Goal: Information Seeking & Learning: Learn about a topic

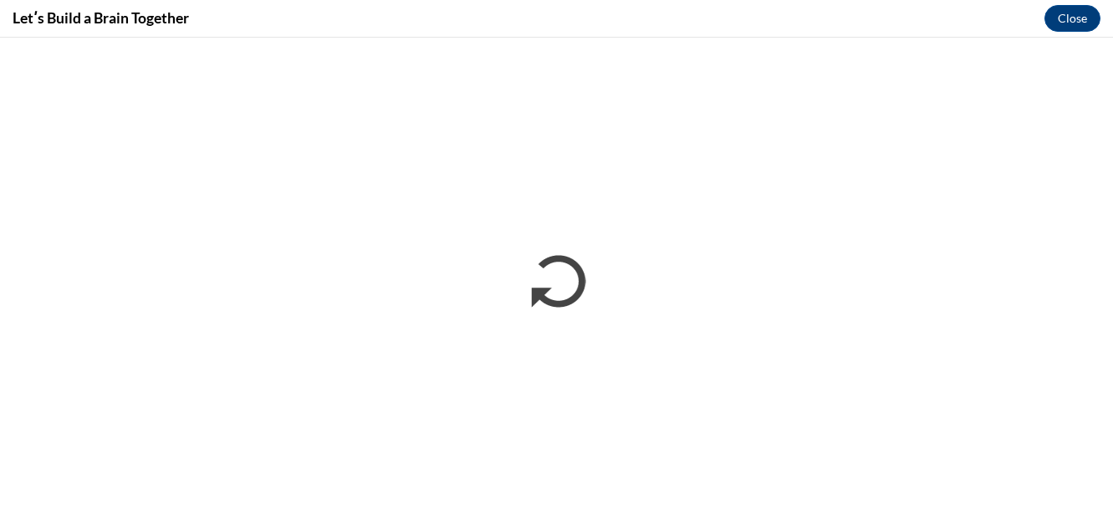
scroll to position [621, 0]
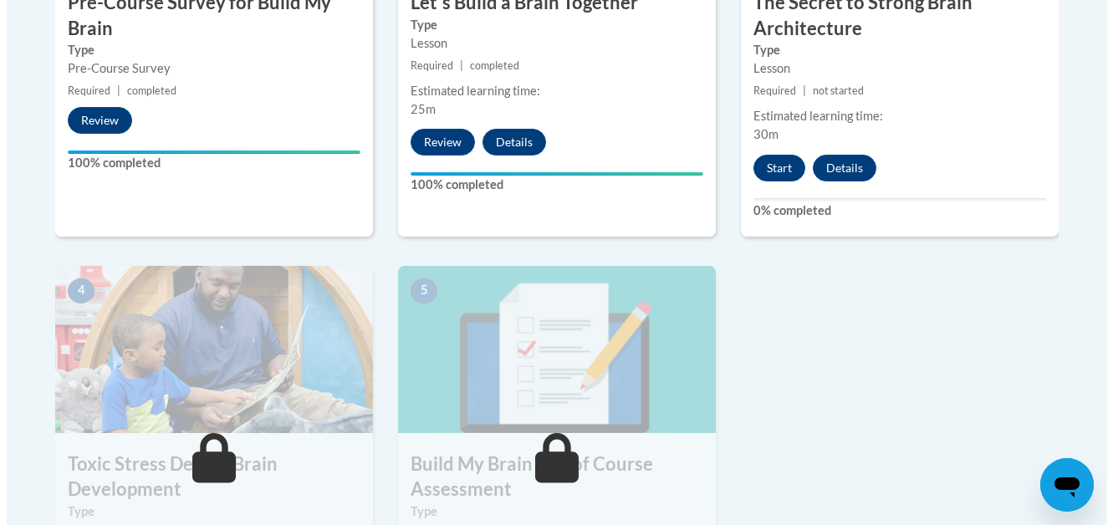
scroll to position [724, 0]
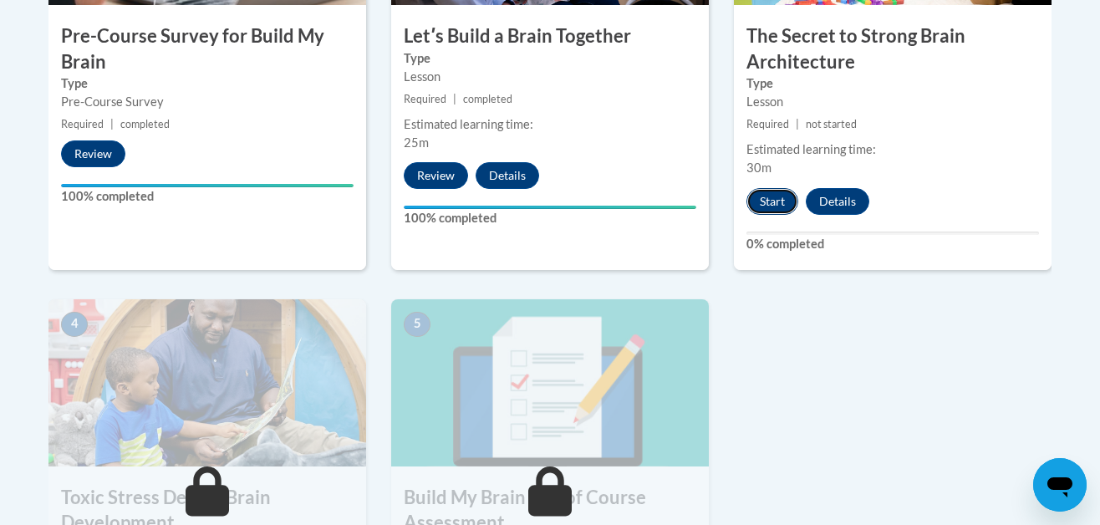
click at [768, 196] on button "Start" at bounding box center [773, 201] width 52 height 27
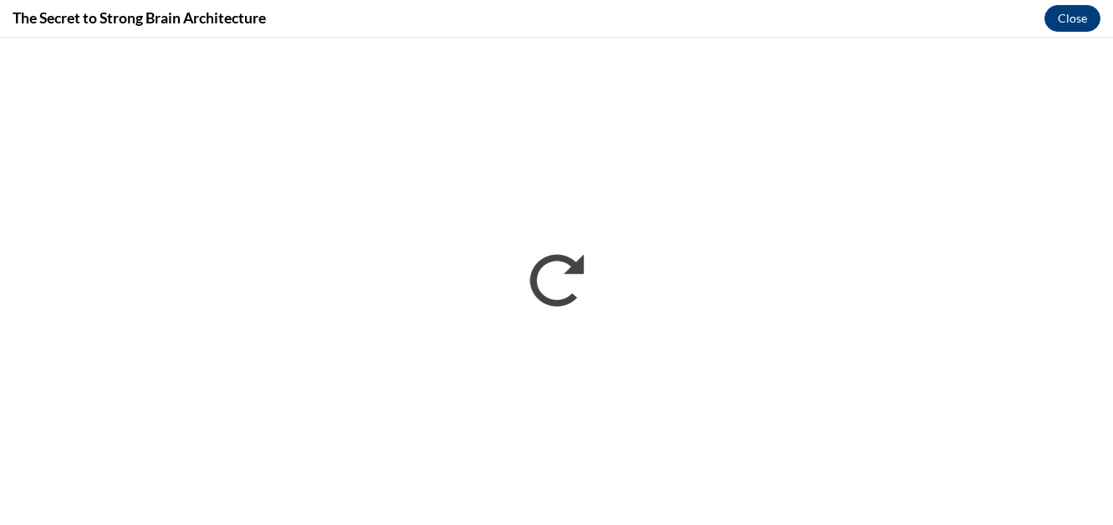
scroll to position [0, 0]
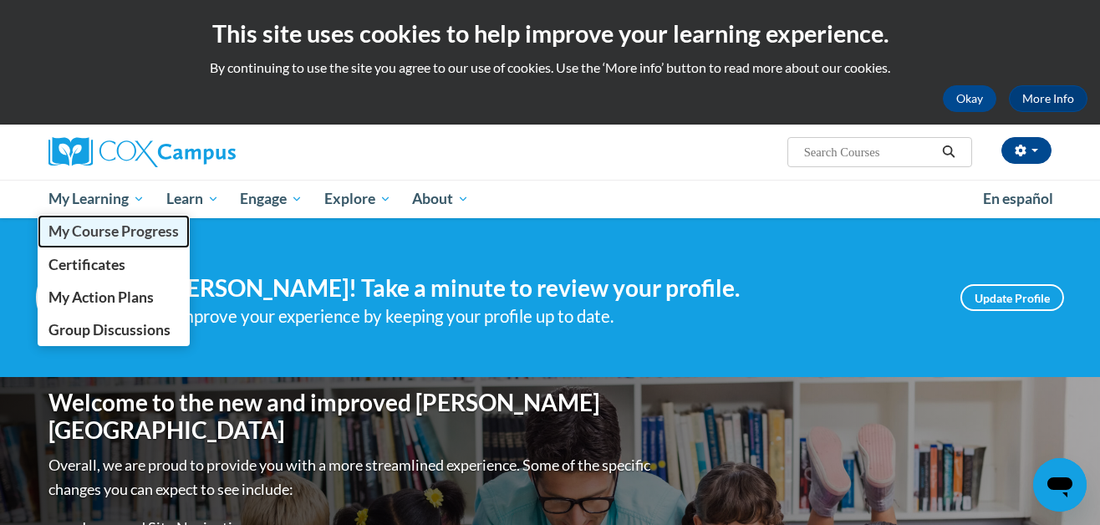
click at [90, 224] on span "My Course Progress" at bounding box center [113, 231] width 130 height 18
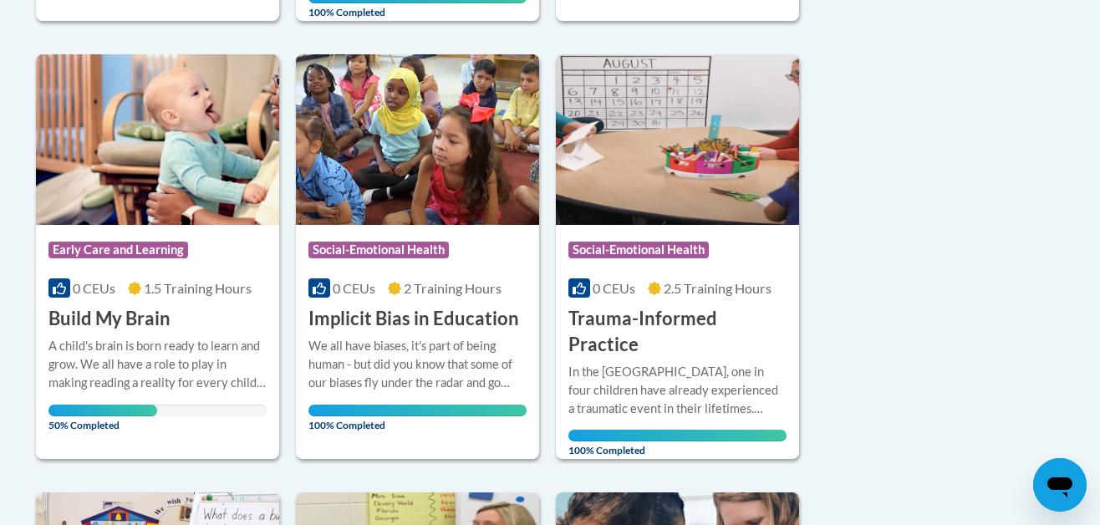
scroll to position [868, 0]
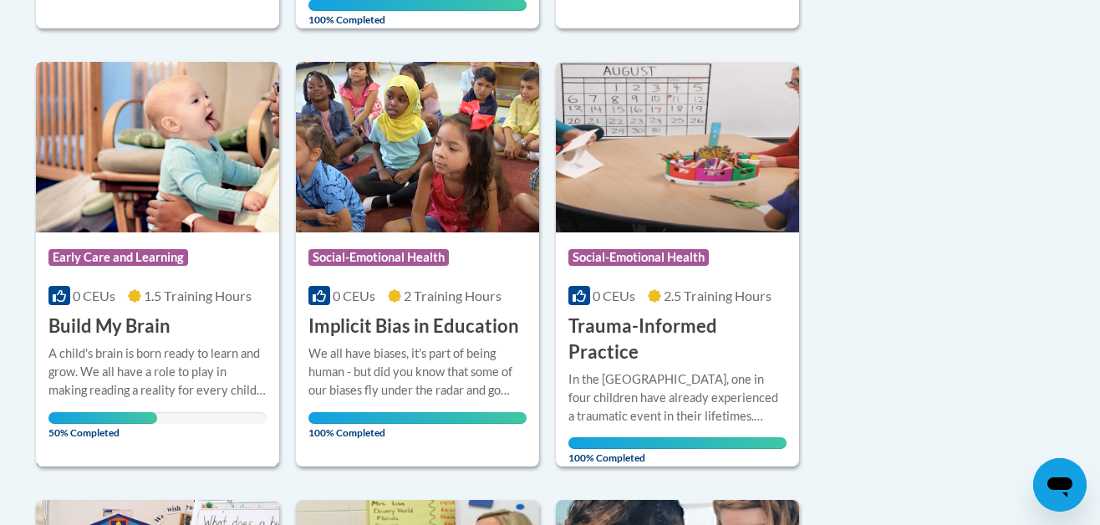
click at [182, 169] on img at bounding box center [157, 147] width 243 height 171
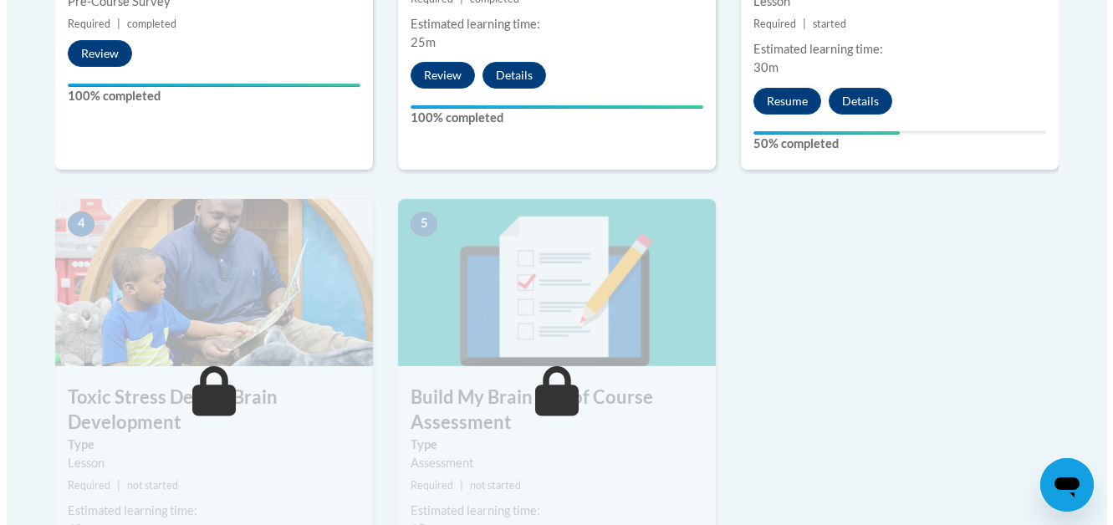
scroll to position [869, 0]
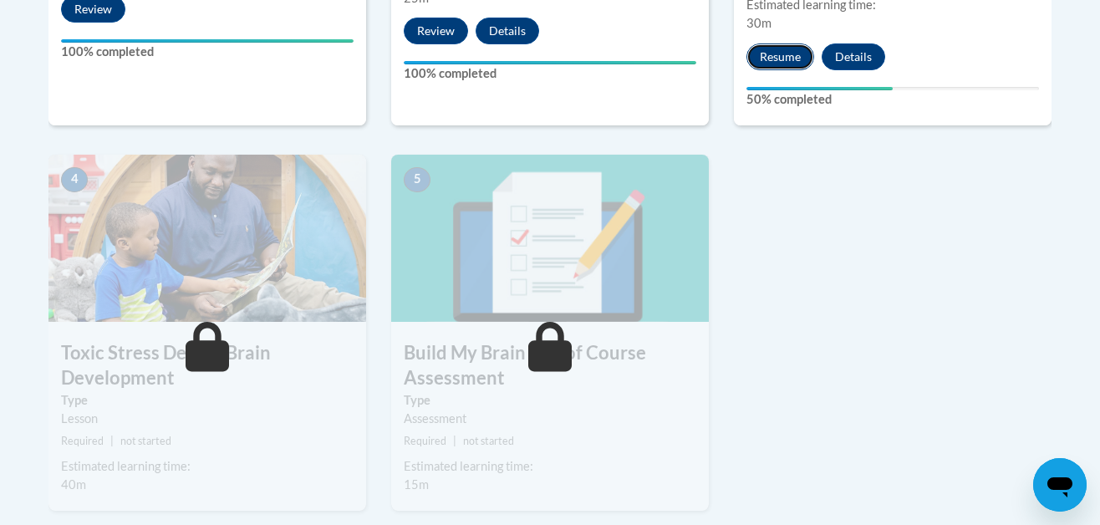
click at [786, 51] on button "Resume" at bounding box center [781, 56] width 68 height 27
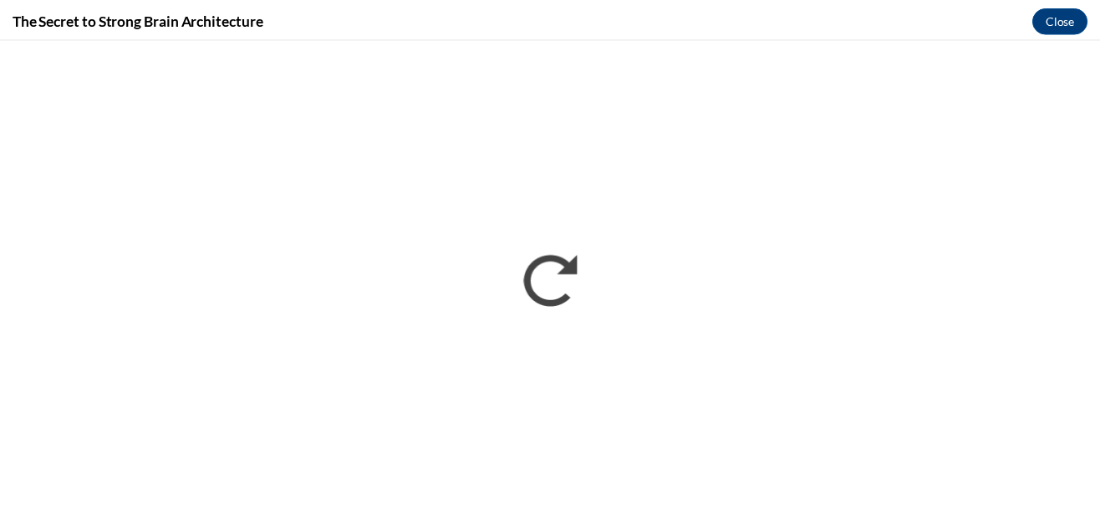
scroll to position [0, 0]
